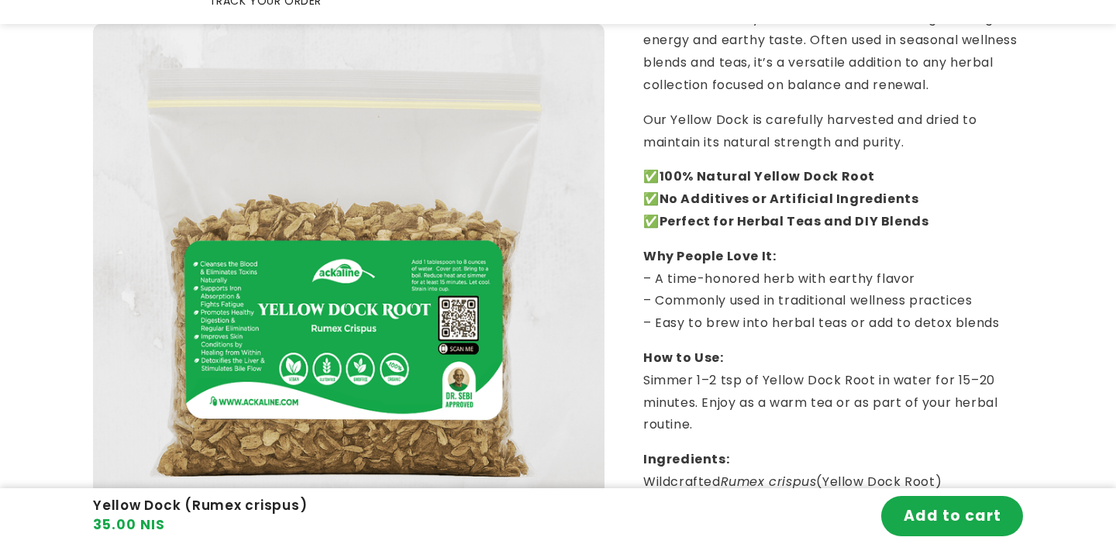
scroll to position [616, 0]
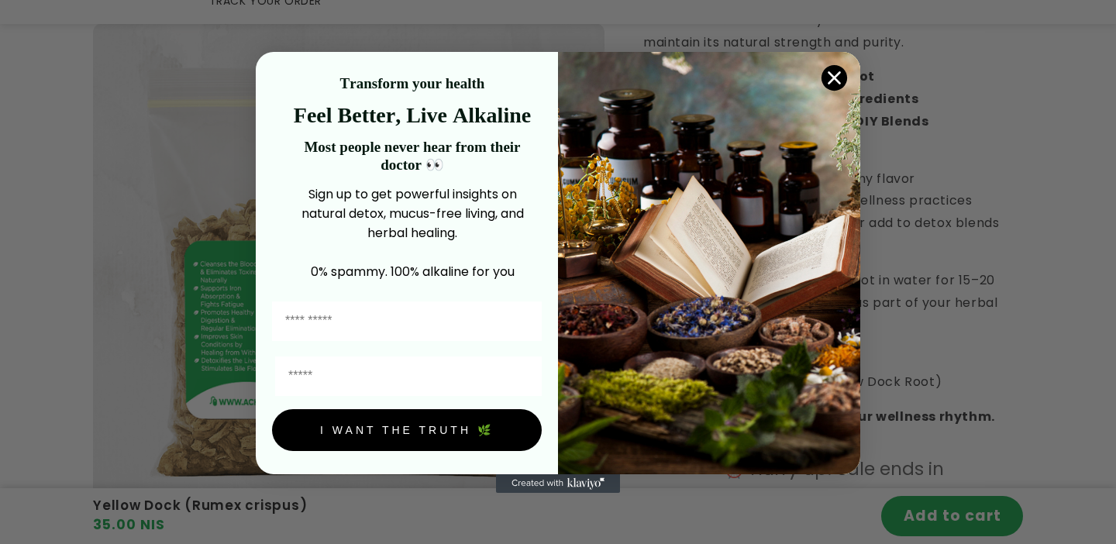
click at [835, 79] on icon "Close dialog" at bounding box center [834, 77] width 11 height 11
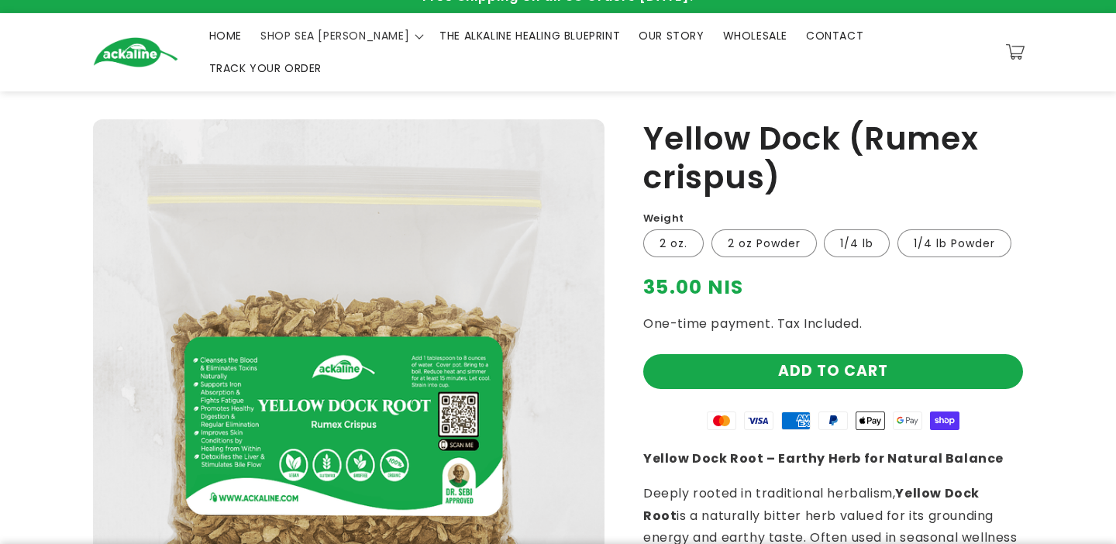
scroll to position [19, 0]
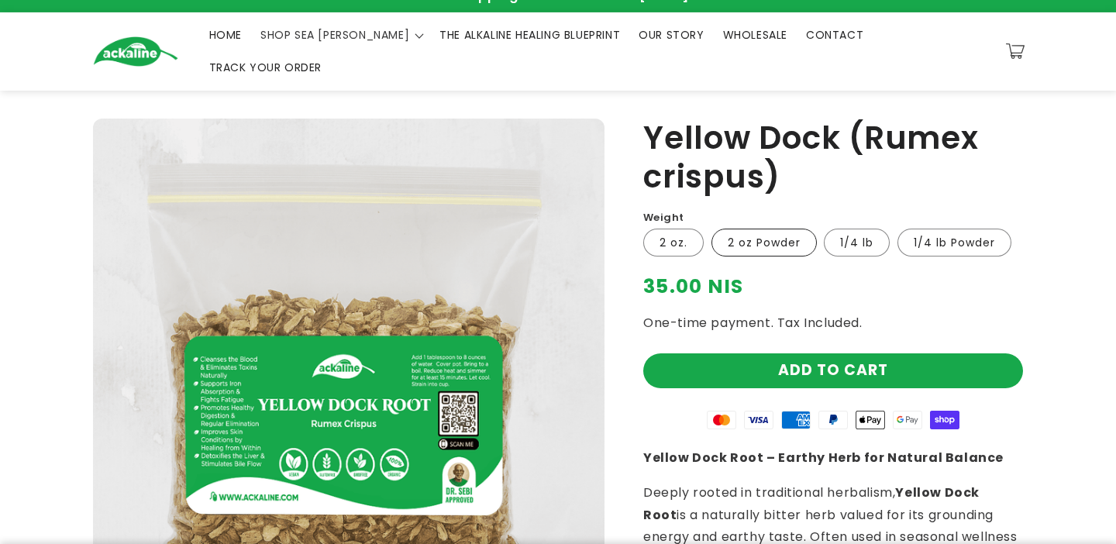
click at [741, 229] on label "2 oz Powder Variant sold out or unavailable" at bounding box center [763, 243] width 105 height 28
click at [862, 229] on label "1/4 lb Variant sold out or unavailable" at bounding box center [857, 243] width 66 height 28
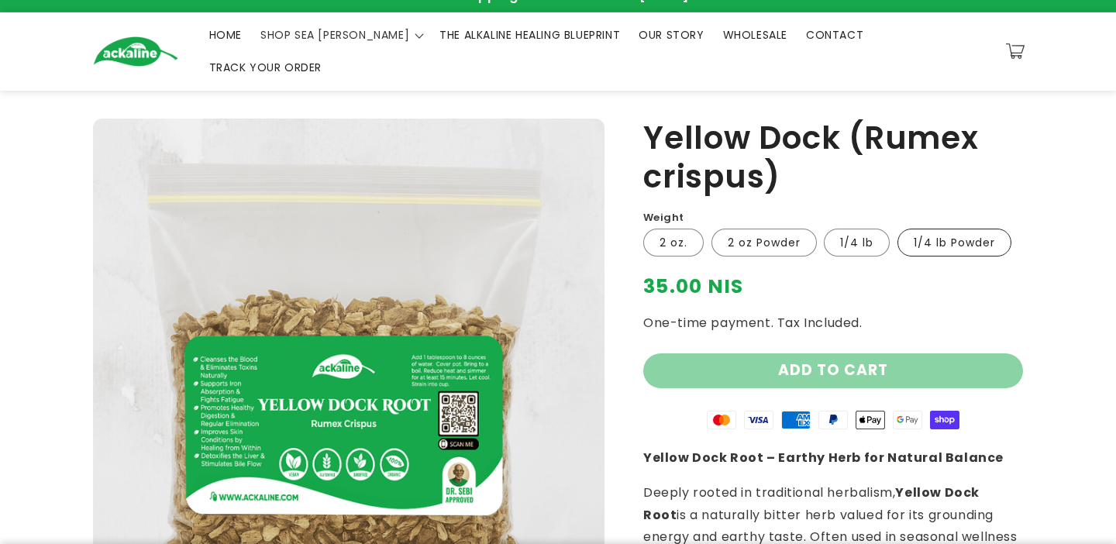
click at [963, 229] on label "1/4 lb Powder Variant sold out or unavailable" at bounding box center [954, 243] width 114 height 28
